Goal: Complete application form

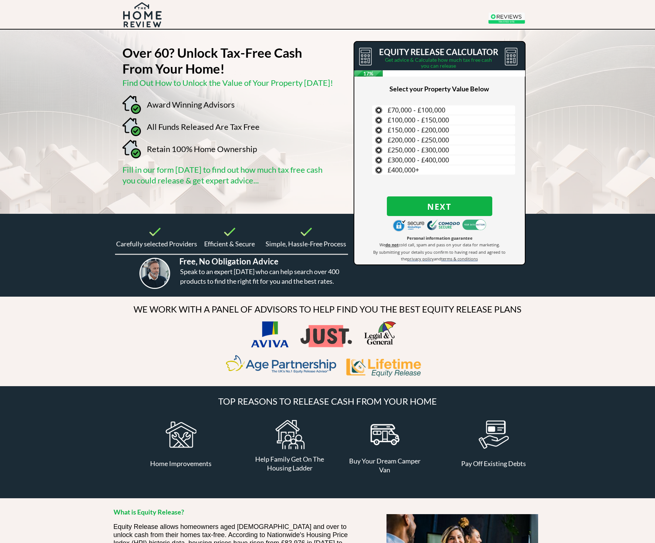
click at [304, 108] on div at bounding box center [327, 122] width 456 height 184
click at [269, 117] on div at bounding box center [327, 122] width 456 height 184
click at [318, 200] on button "Next" at bounding box center [439, 206] width 105 height 20
click at [318, 117] on label "£100,000 - £150,000" at bounding box center [443, 119] width 143 height 9
click at [0, 0] on input "£100,000 - £150,000" at bounding box center [0, 0] width 0 height 0
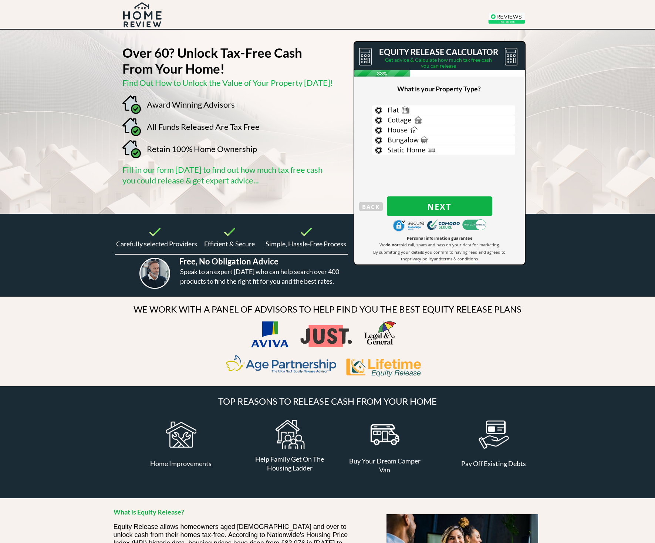
click at [318, 154] on label "Static Home" at bounding box center [443, 149] width 143 height 9
click at [0, 0] on input "Static Home" at bounding box center [0, 0] width 0 height 0
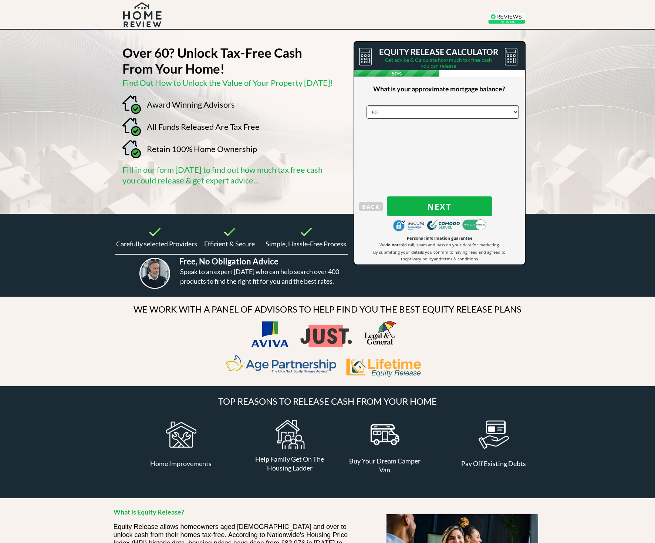
click at [318, 115] on select "£0 £5,000 £10,000 £15,000 £20,000 £25,000 £30,000 £35,000 £40,000 £45,000 £50,0…" at bounding box center [442, 111] width 152 height 13
click at [318, 202] on span "Next" at bounding box center [439, 207] width 105 height 10
click at [318, 106] on div at bounding box center [327, 122] width 456 height 184
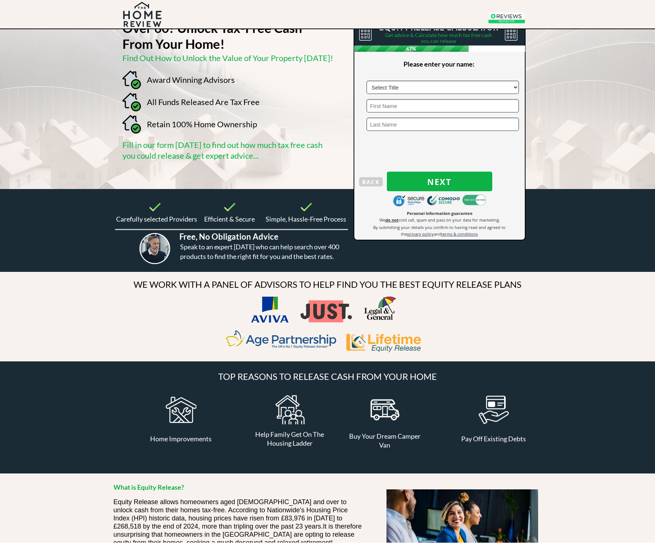
click at [318, 91] on select "Select Title Mr Mrs Ms Miss Dr [PERSON_NAME]" at bounding box center [442, 87] width 152 height 13
select select "Mr"
click at [318, 108] on input "text" at bounding box center [442, 105] width 152 height 13
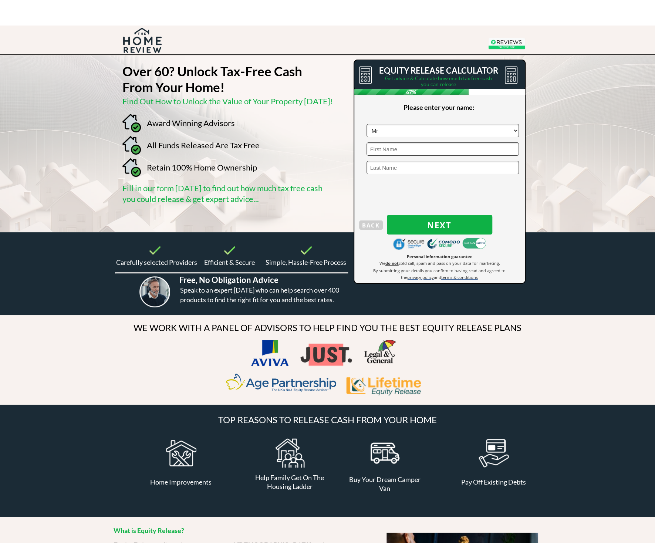
scroll to position [0, 0]
